Goal: Find specific page/section: Find specific page/section

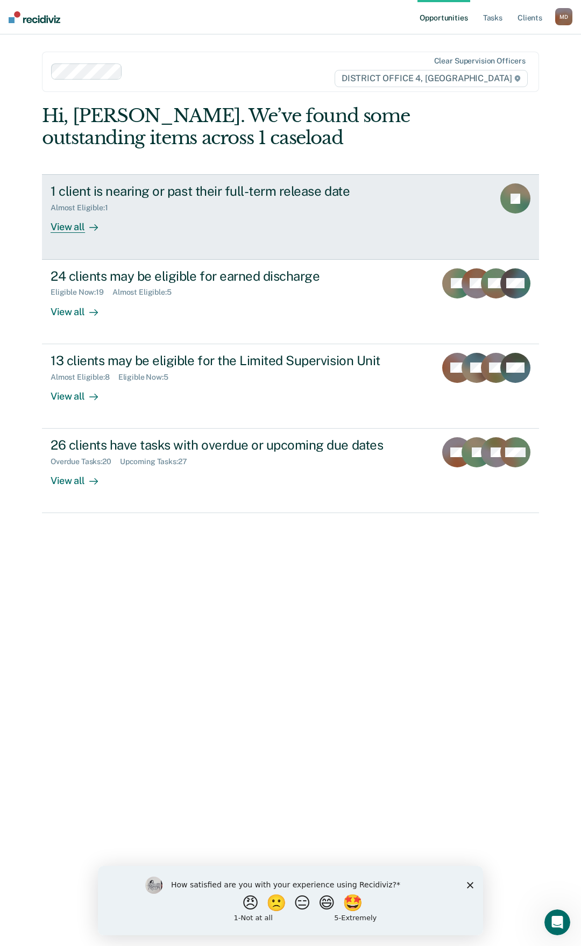
click at [68, 229] on div "View all" at bounding box center [81, 222] width 60 height 21
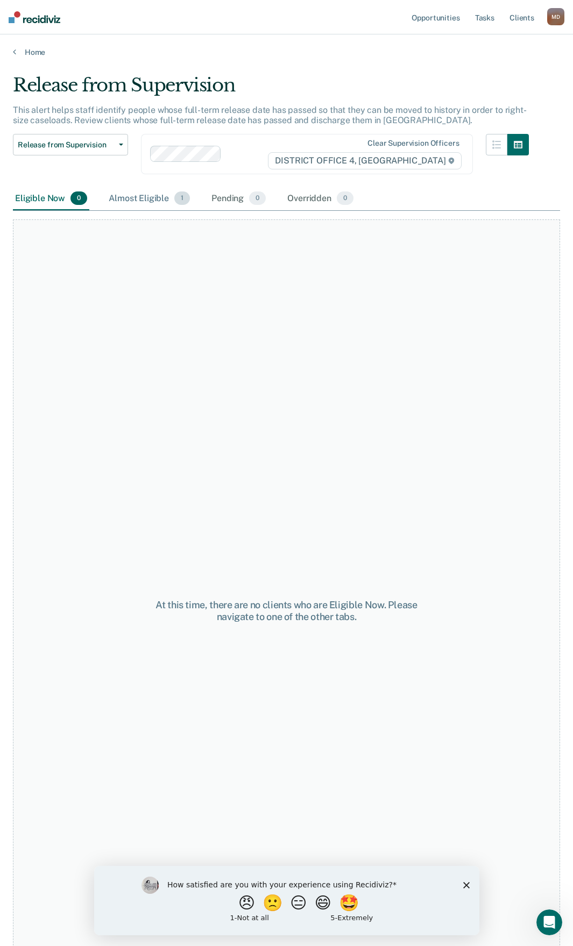
click at [143, 199] on div "Almost Eligible 1" at bounding box center [150, 199] width 86 height 24
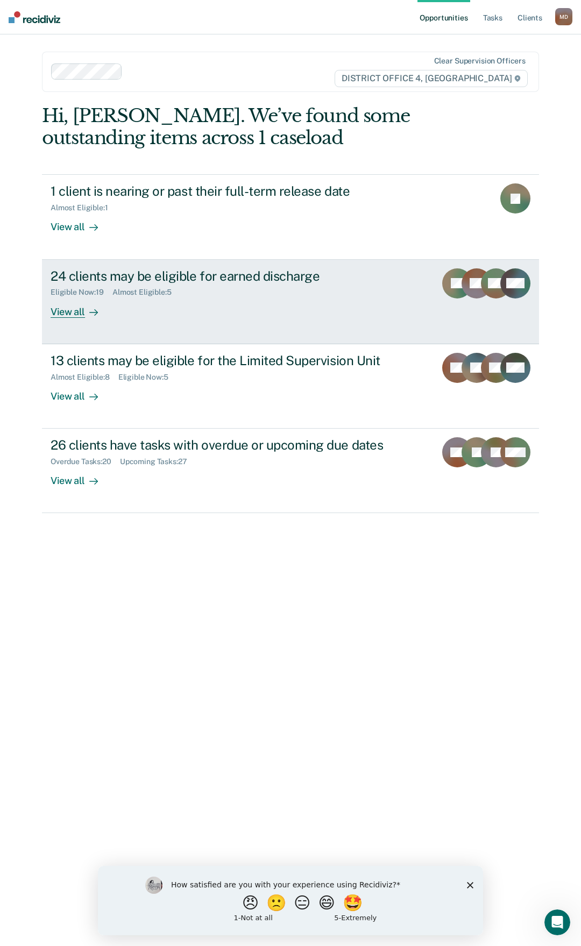
click at [73, 313] on div "View all" at bounding box center [81, 307] width 60 height 21
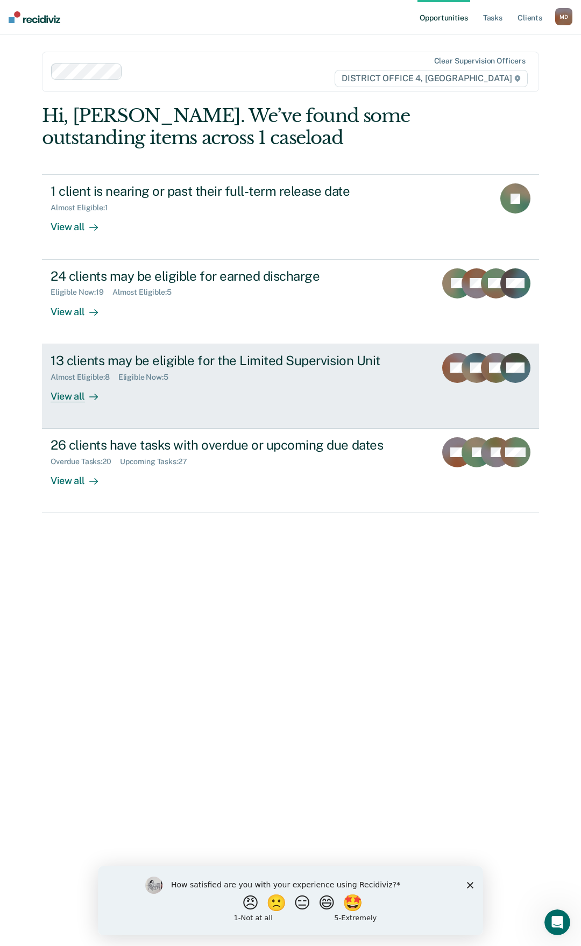
click at [124, 359] on div "13 clients may be eligible for the Limited Supervision Unit" at bounding box center [239, 361] width 377 height 16
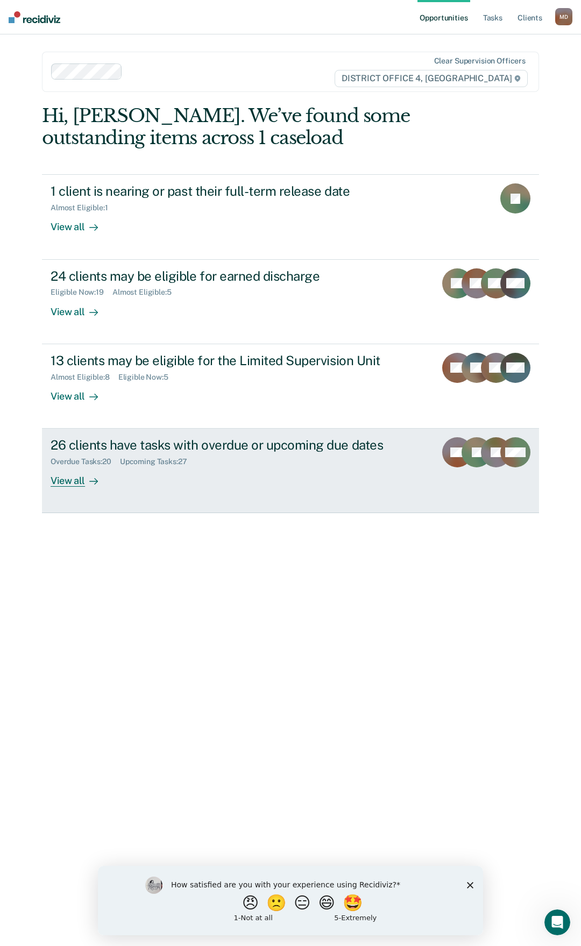
click at [151, 445] on div "26 clients have tasks with overdue or upcoming due dates" at bounding box center [239, 445] width 377 height 16
